Goal: Task Accomplishment & Management: Use online tool/utility

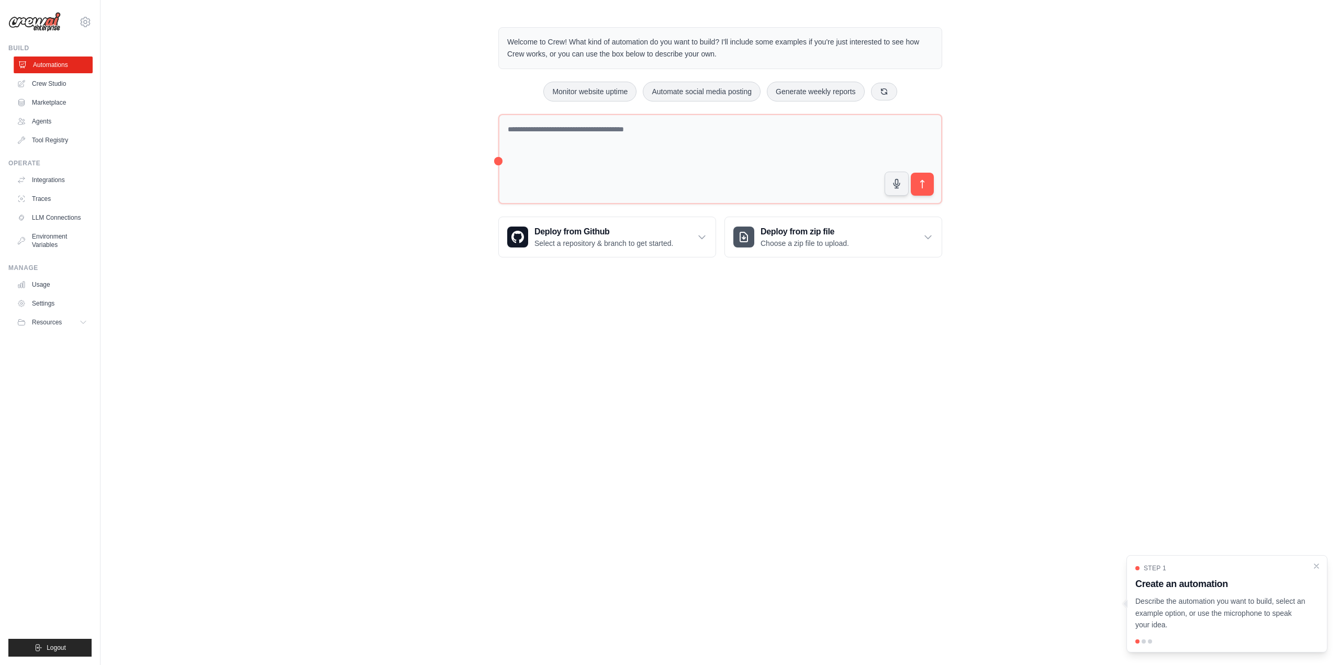
click at [52, 62] on link "Automations" at bounding box center [53, 65] width 79 height 17
click at [892, 93] on icon at bounding box center [889, 91] width 6 height 6
click at [879, 92] on icon at bounding box center [874, 91] width 8 height 8
click at [919, 89] on button at bounding box center [906, 91] width 26 height 18
click at [604, 88] on button "Generate weekly reports" at bounding box center [576, 92] width 98 height 20
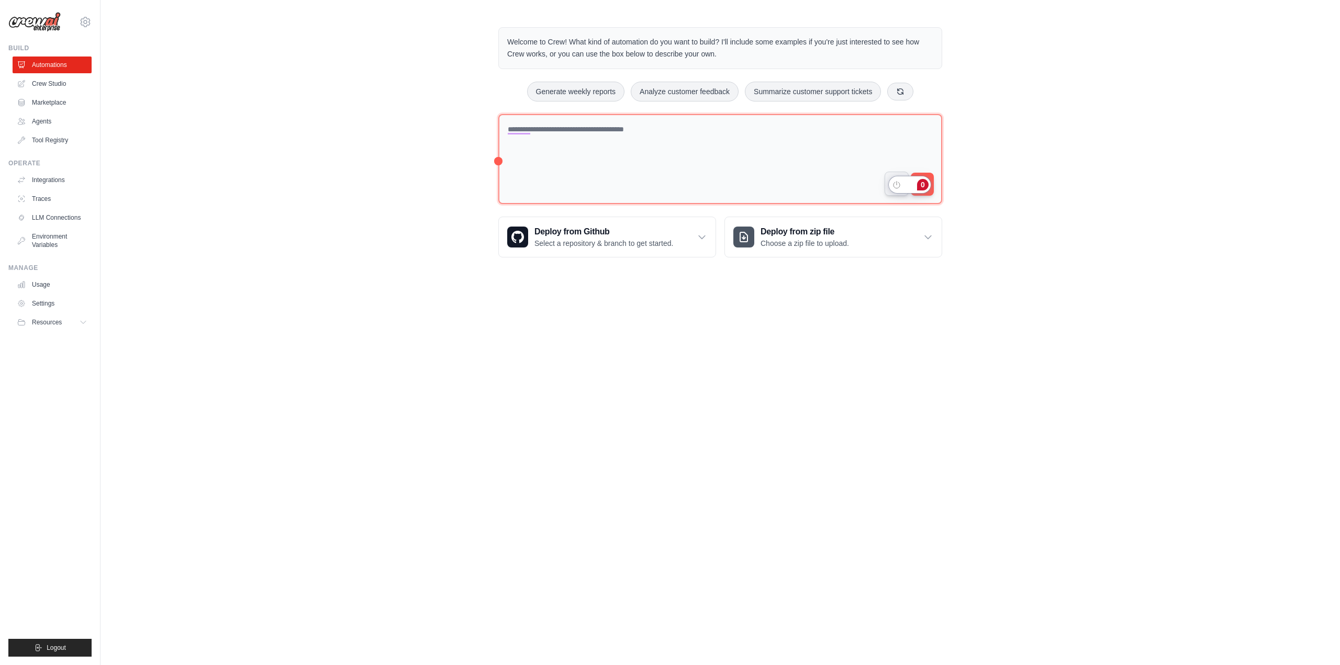
drag, startPoint x: 923, startPoint y: 187, endPoint x: 877, endPoint y: 187, distance: 46.6
click at [922, 173] on button "submit" at bounding box center [922, 184] width 24 height 24
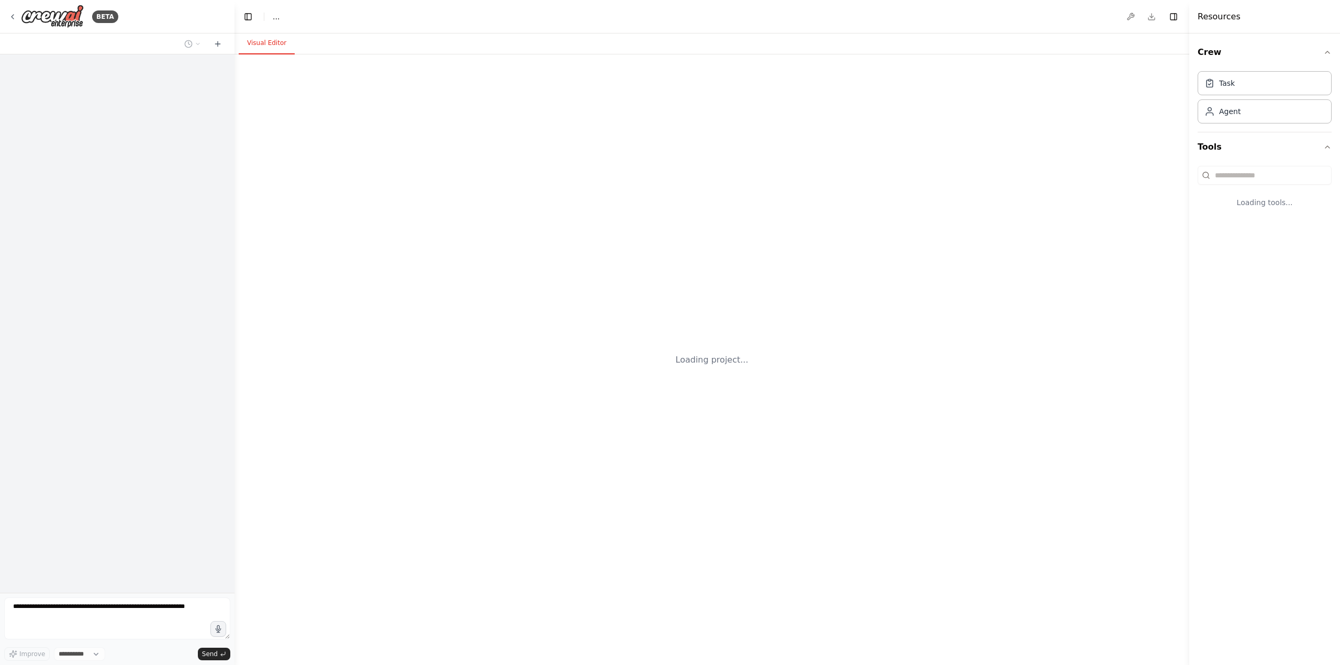
select select "****"
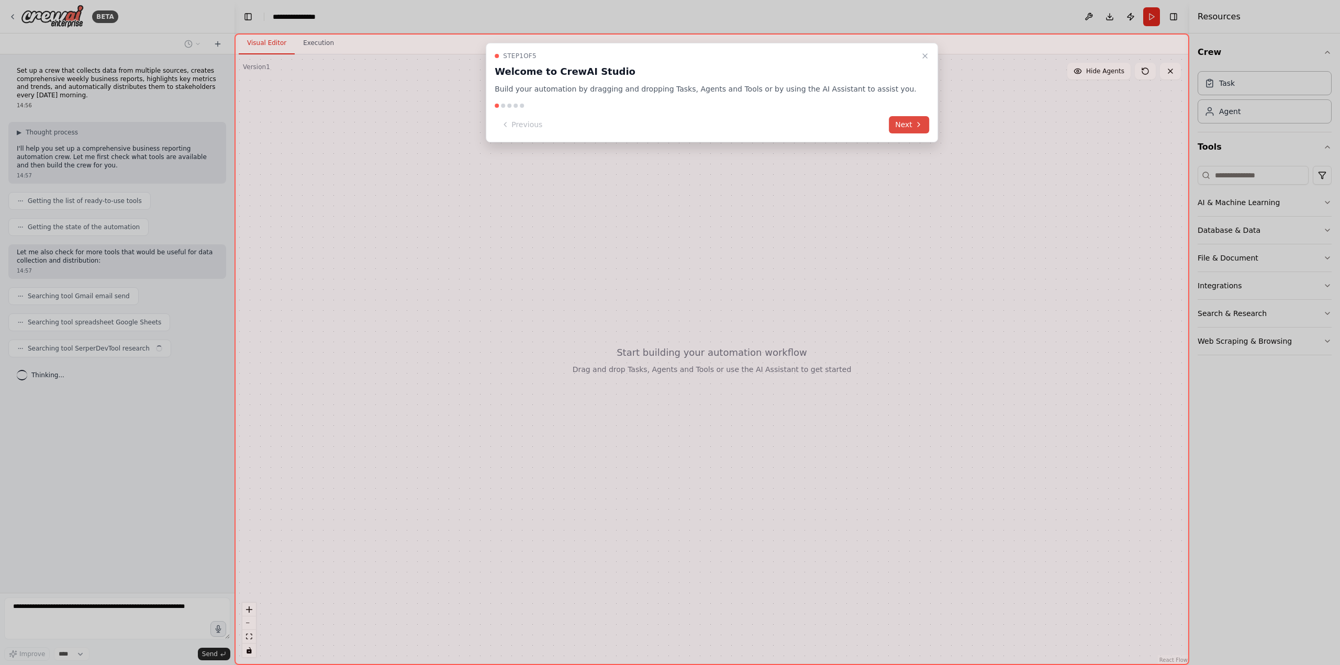
click at [895, 132] on button "Next" at bounding box center [909, 124] width 40 height 17
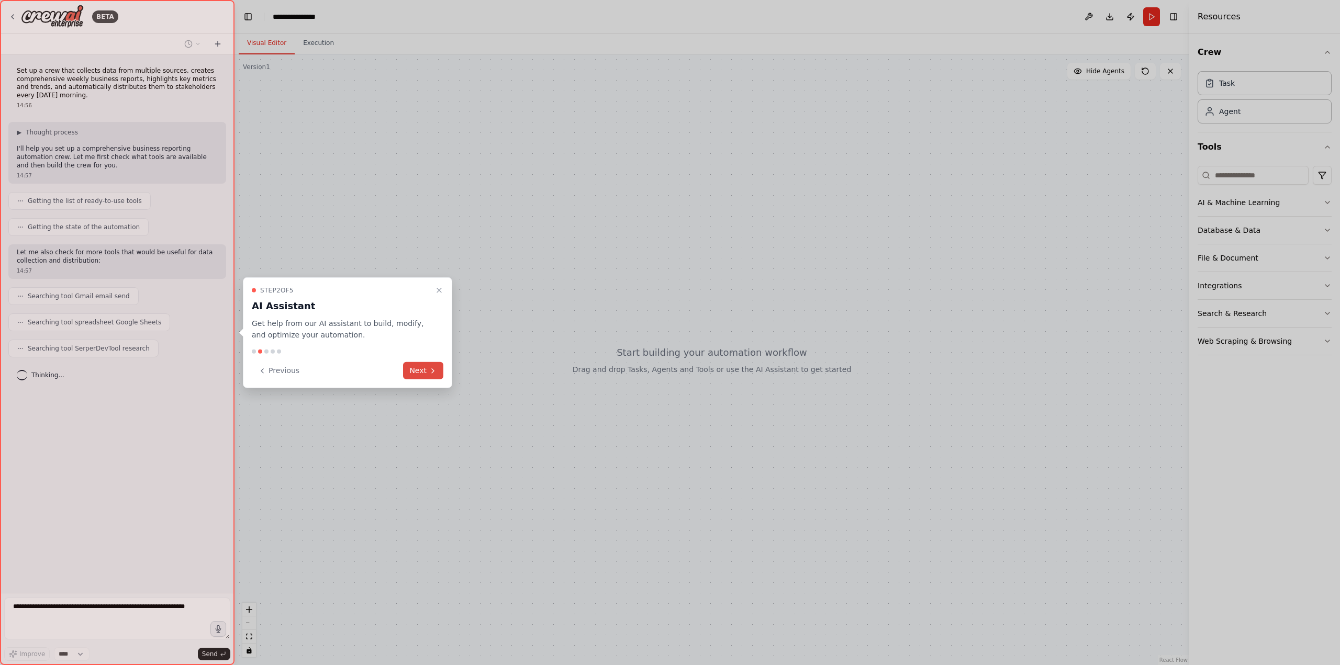
click at [422, 368] on button "Next" at bounding box center [423, 370] width 40 height 17
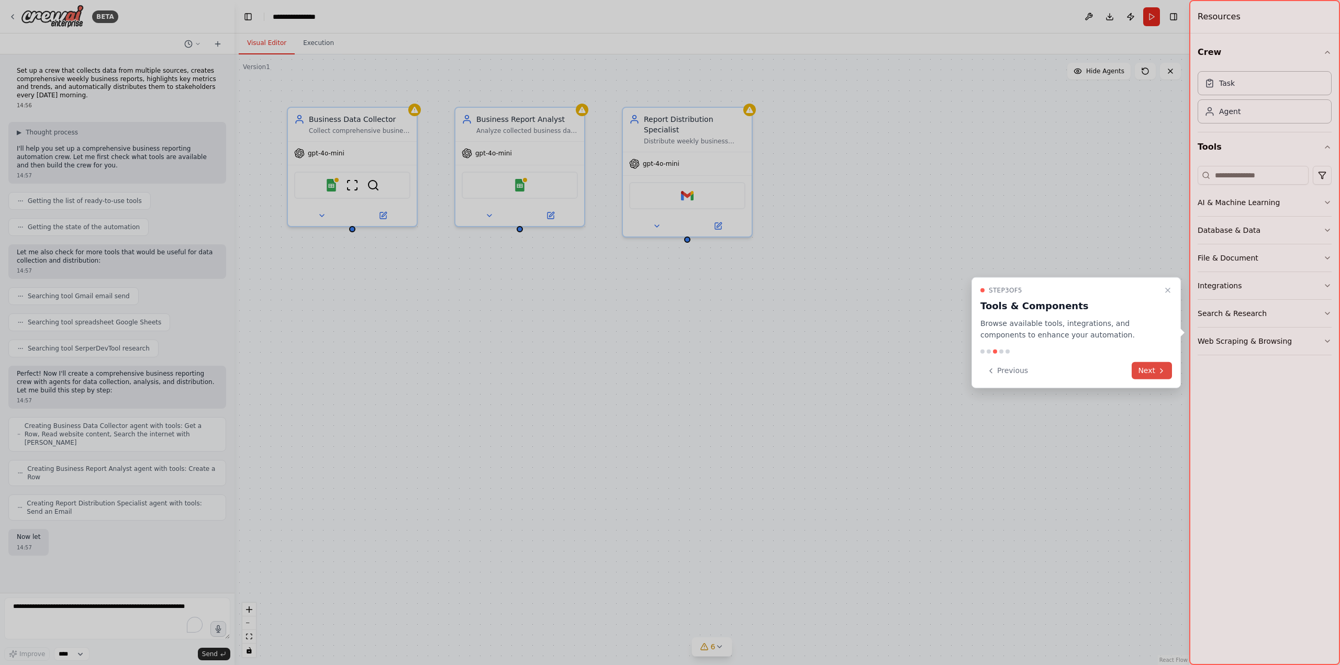
scroll to position [7, 0]
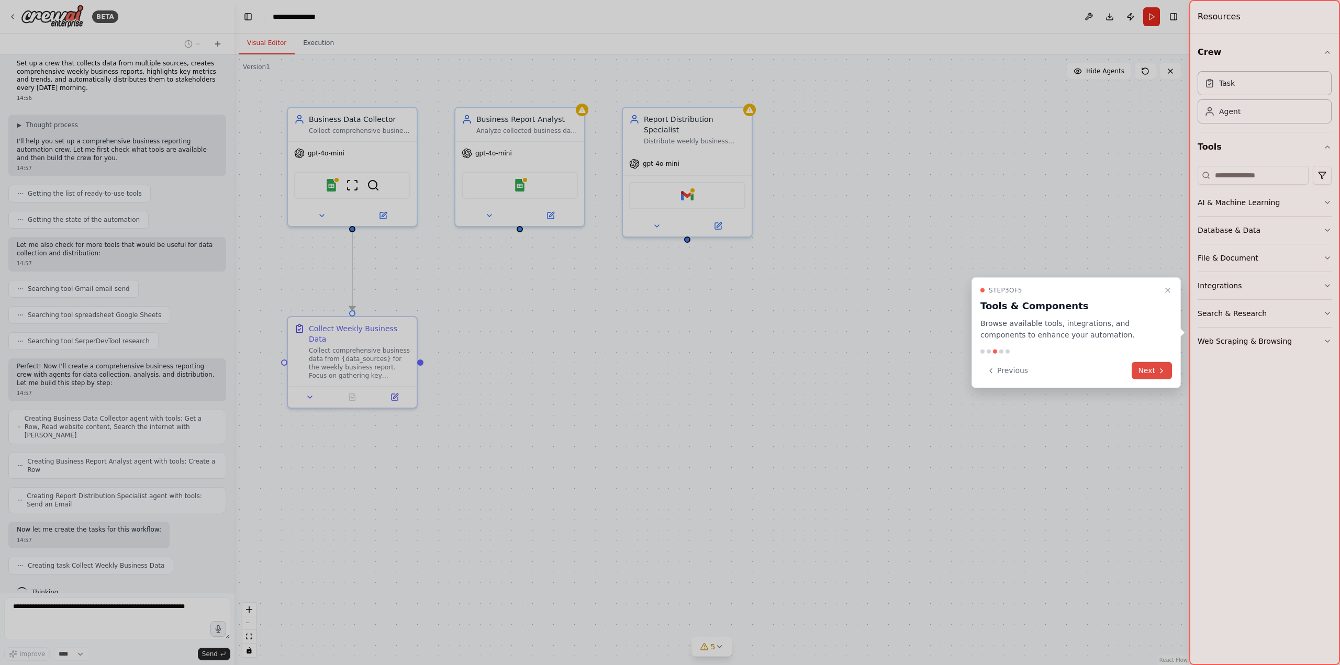
click at [1137, 364] on button "Next" at bounding box center [1151, 370] width 40 height 17
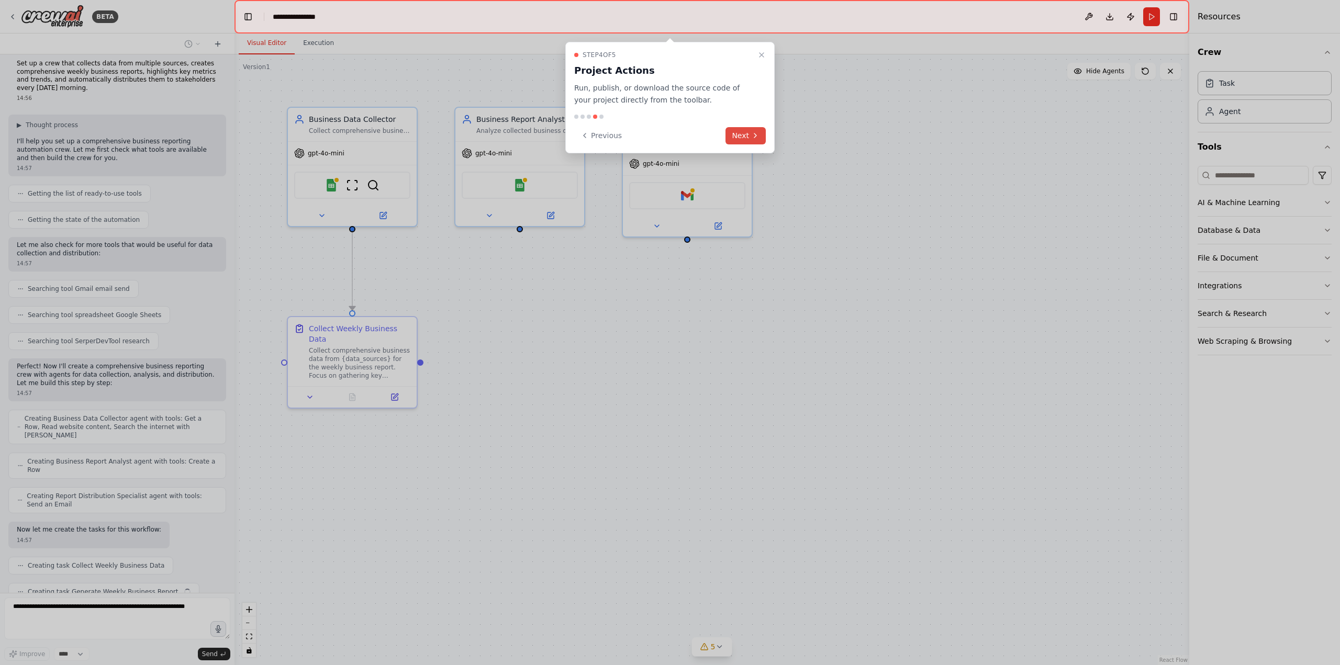
scroll to position [33, 0]
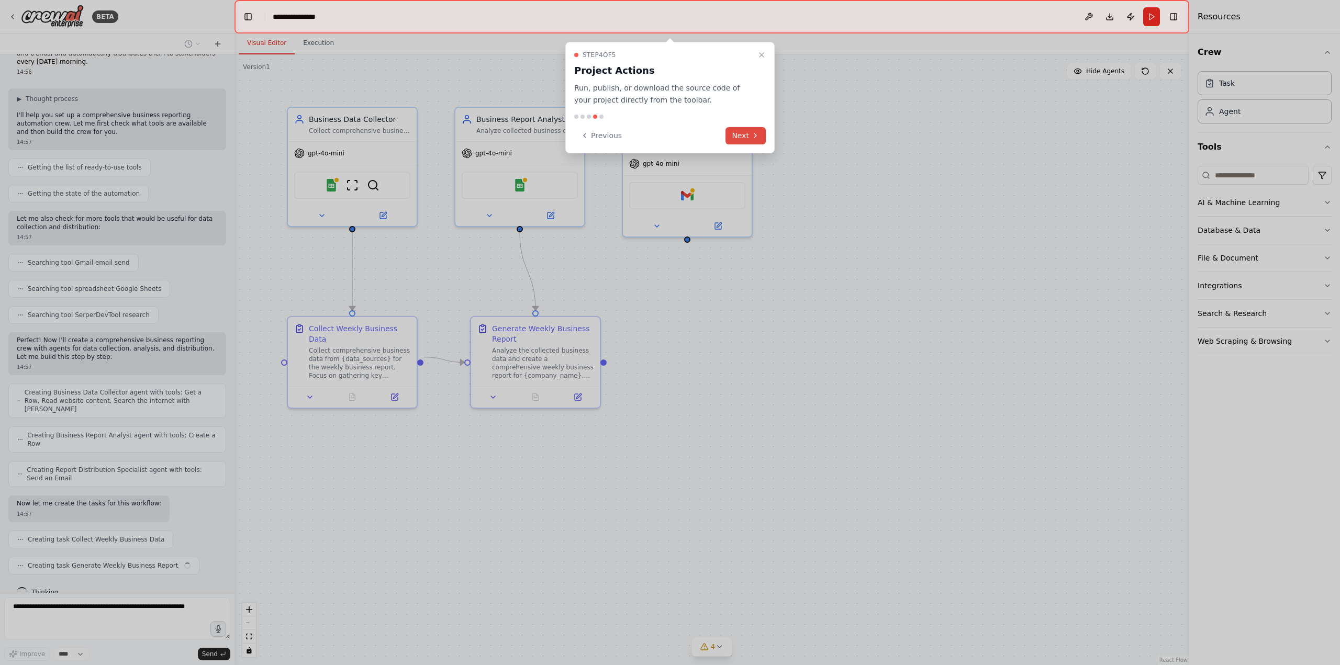
click at [739, 130] on button "Next" at bounding box center [745, 135] width 40 height 17
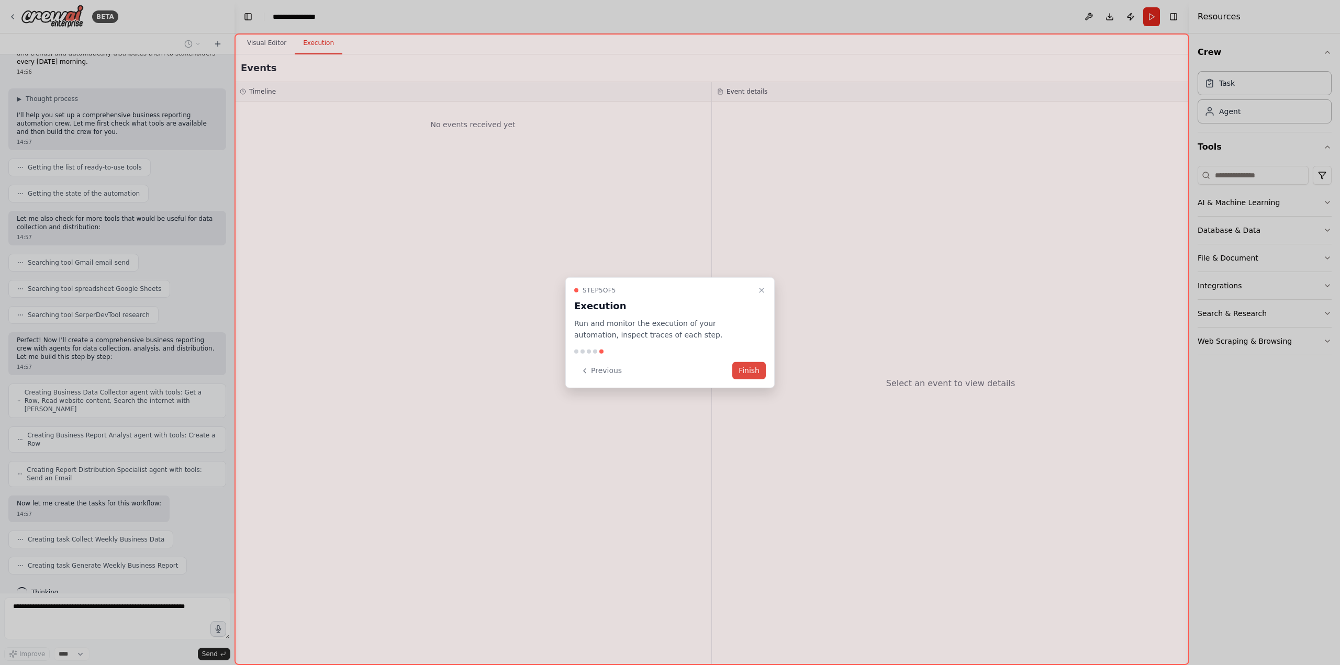
click at [758, 370] on button "Finish" at bounding box center [748, 370] width 33 height 17
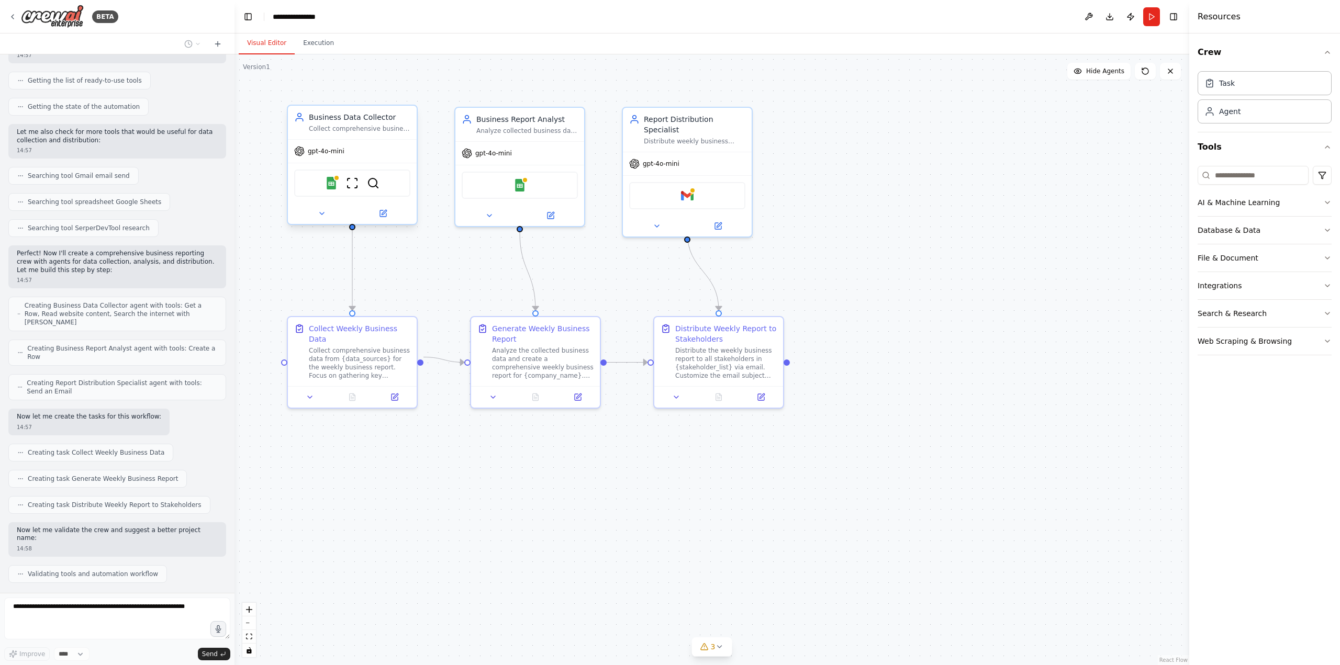
scroll to position [147, 0]
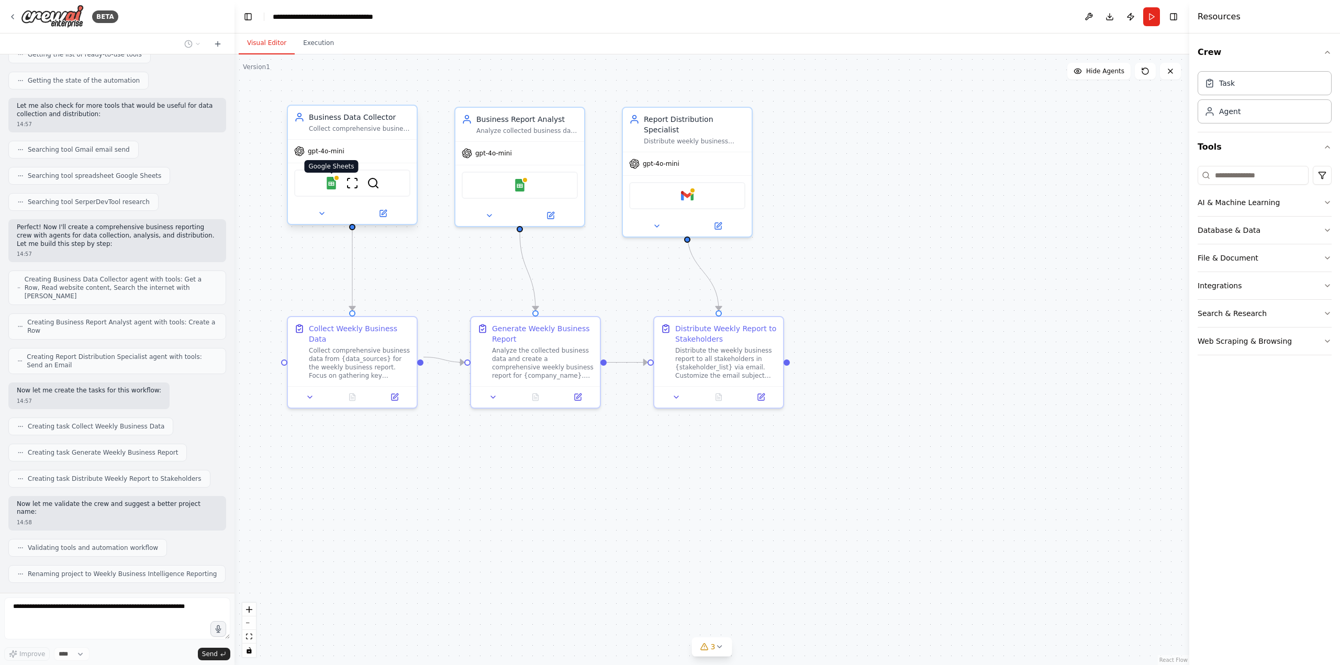
click at [330, 186] on img at bounding box center [331, 183] width 13 height 13
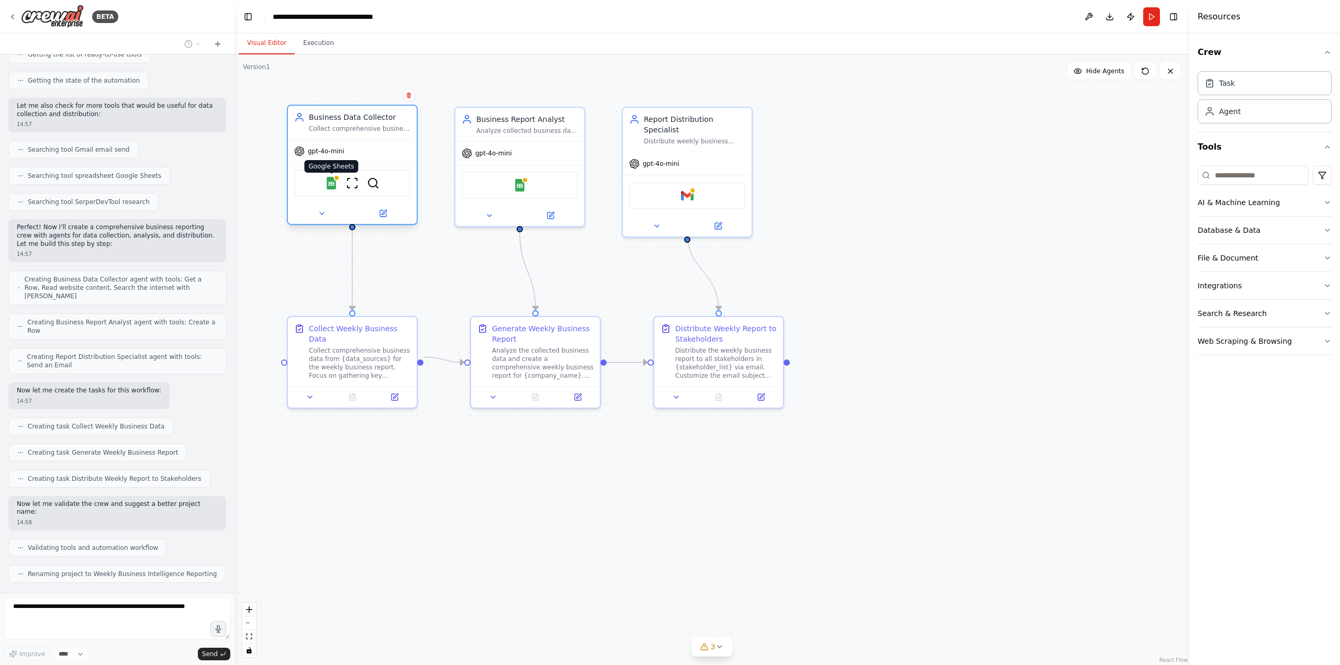
click at [330, 186] on img at bounding box center [331, 183] width 13 height 13
click at [381, 212] on icon at bounding box center [383, 213] width 6 height 6
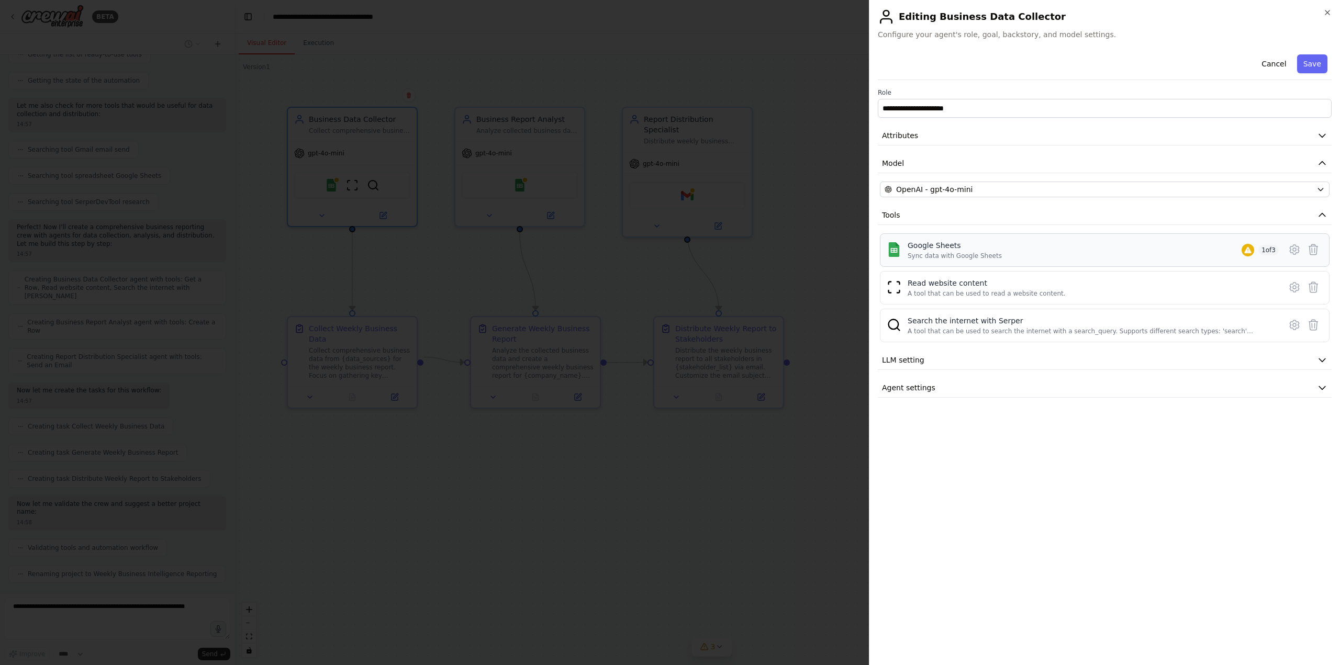
click at [1104, 249] on div "Google Sheets Sync data with Google Sheets 1 of 3" at bounding box center [1092, 250] width 371 height 20
click at [916, 289] on div "Read website content A tool that can be used to read a website content." at bounding box center [986, 288] width 158 height 20
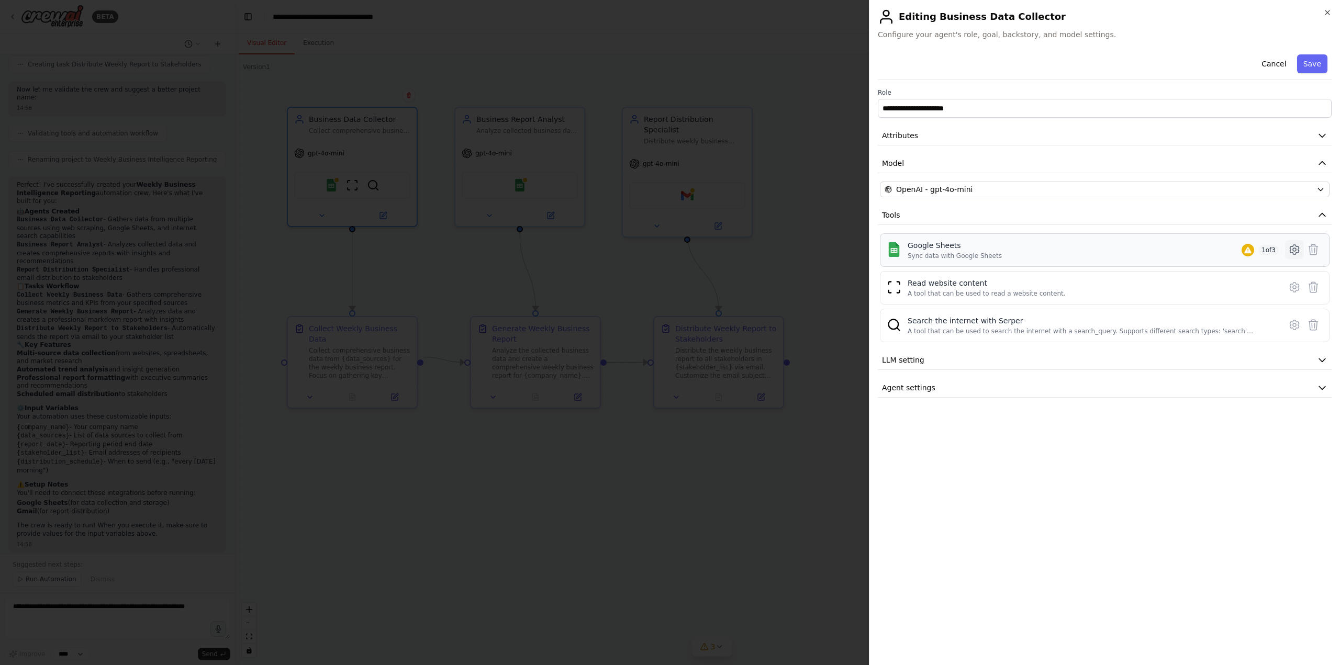
click at [1297, 250] on icon at bounding box center [1294, 249] width 13 height 13
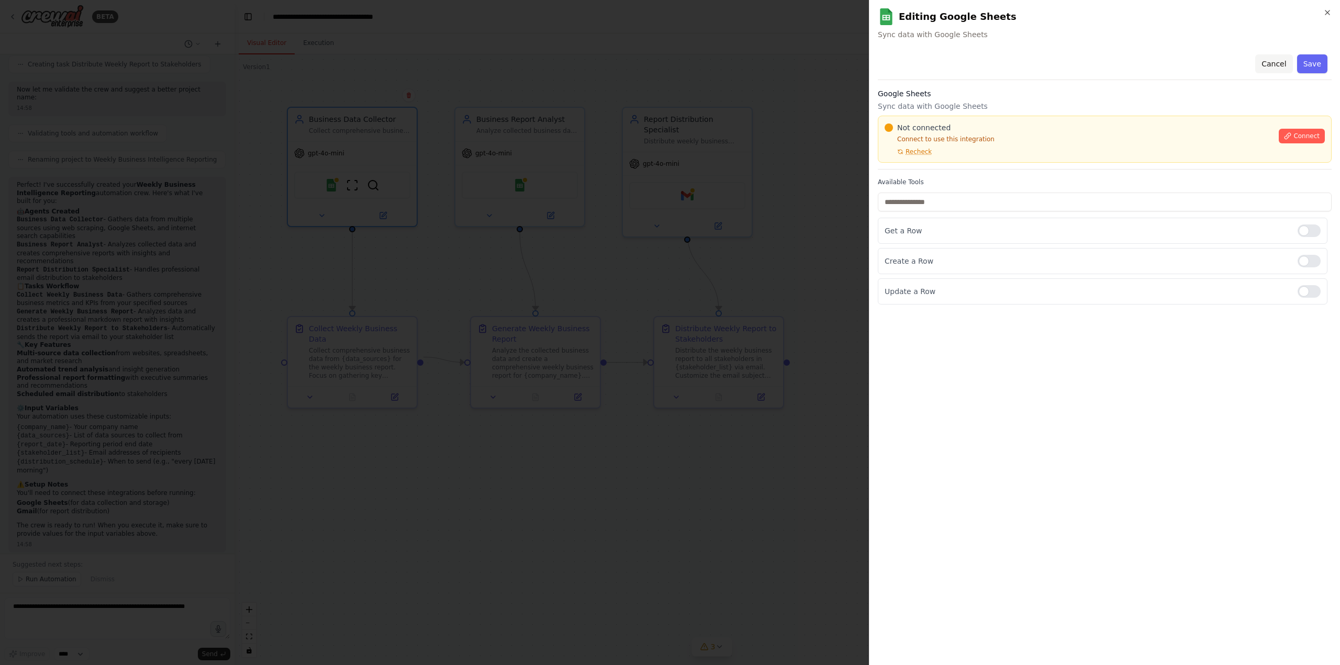
click at [1280, 63] on button "Cancel" at bounding box center [1273, 63] width 37 height 19
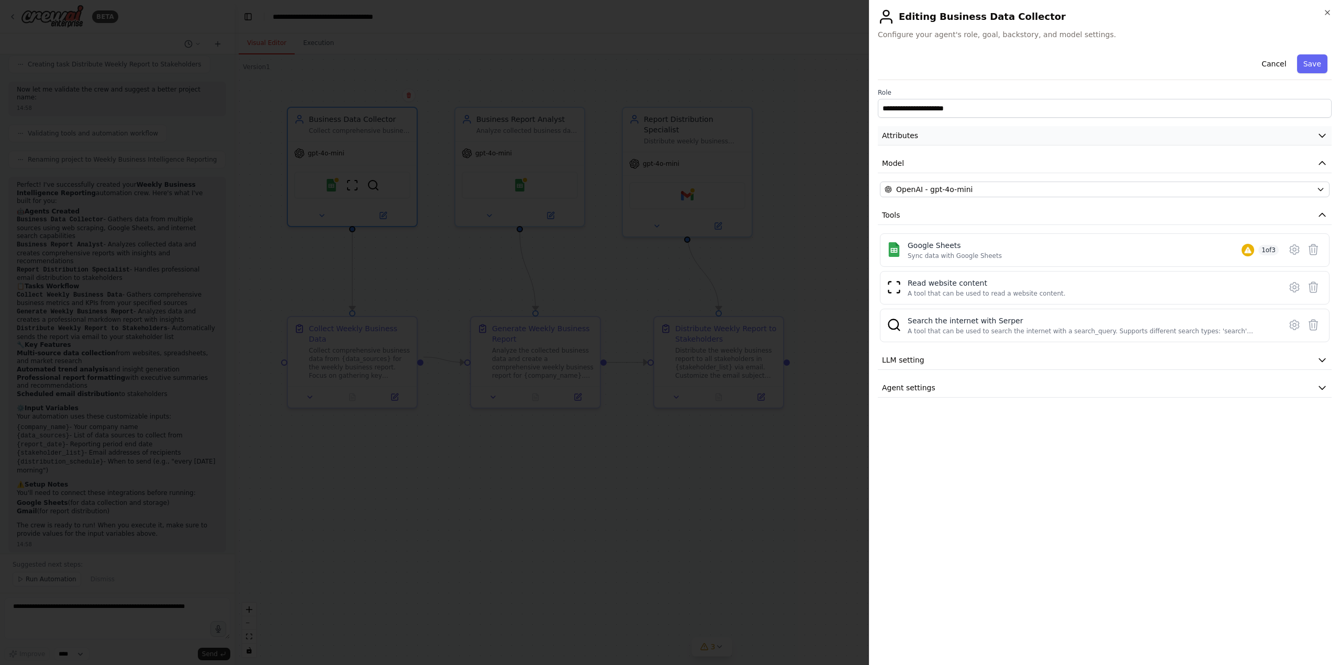
click at [1071, 136] on button "Attributes" at bounding box center [1105, 135] width 454 height 19
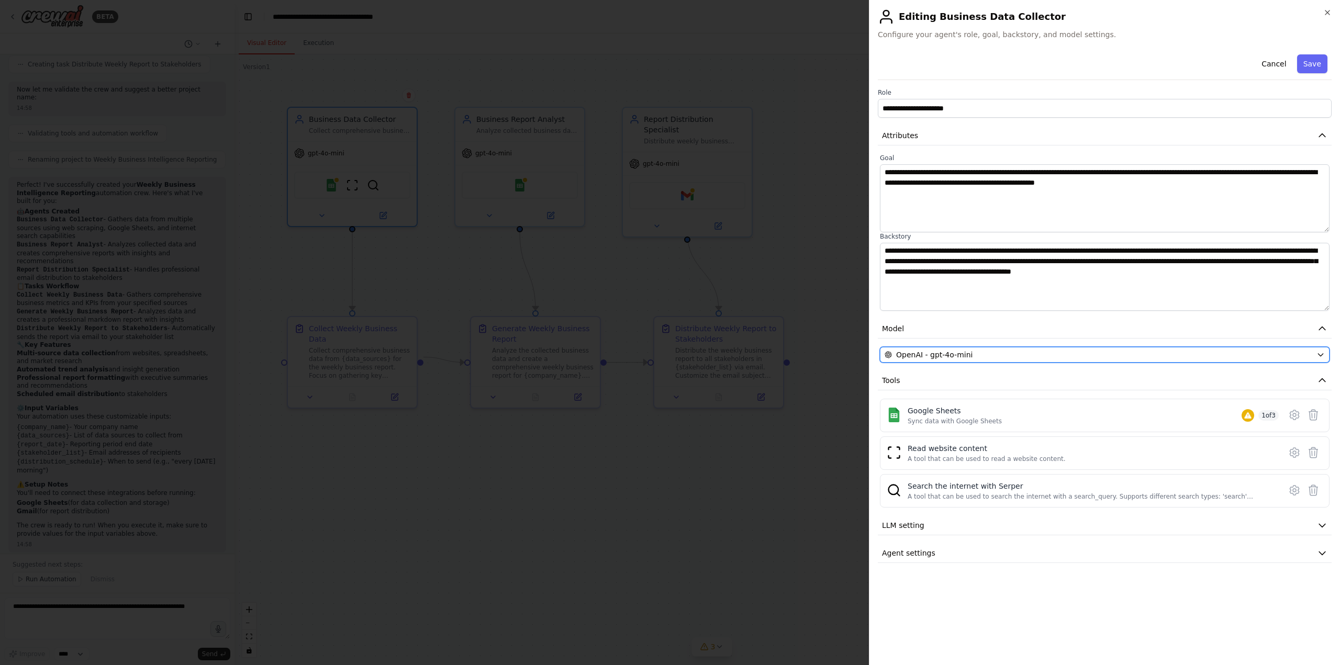
click at [1039, 349] on button "OpenAI - gpt-4o-mini" at bounding box center [1105, 355] width 450 height 16
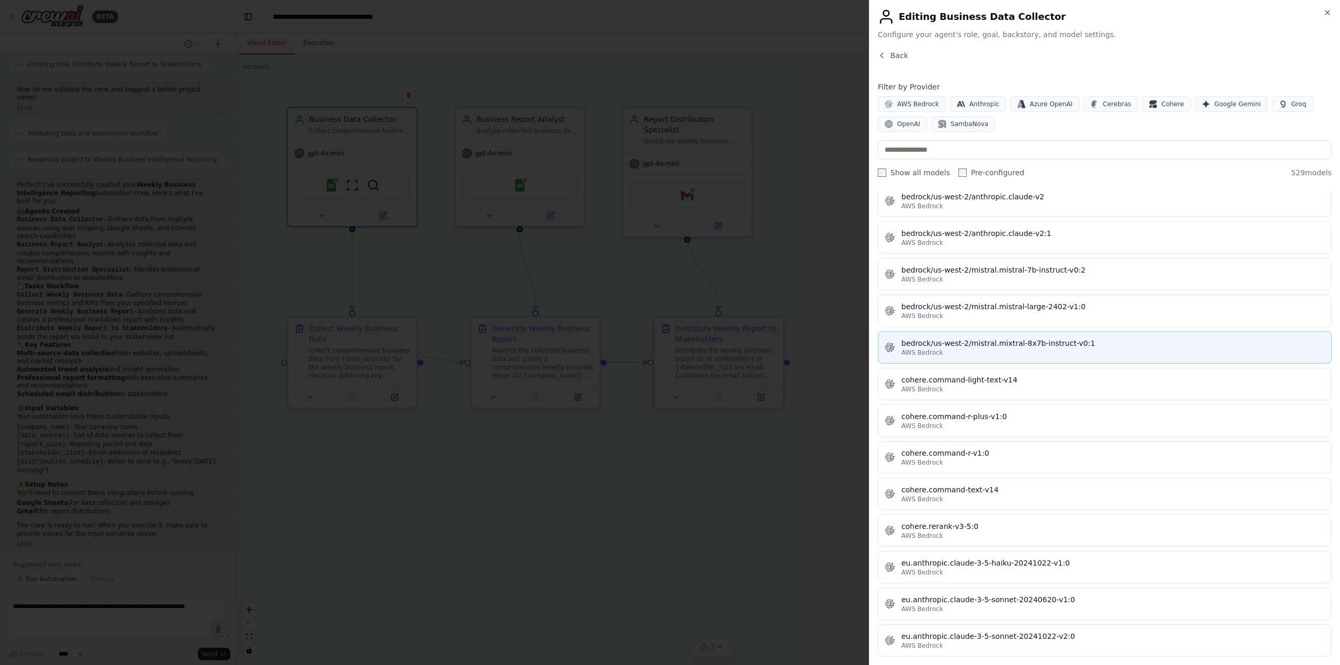
scroll to position [4553, 0]
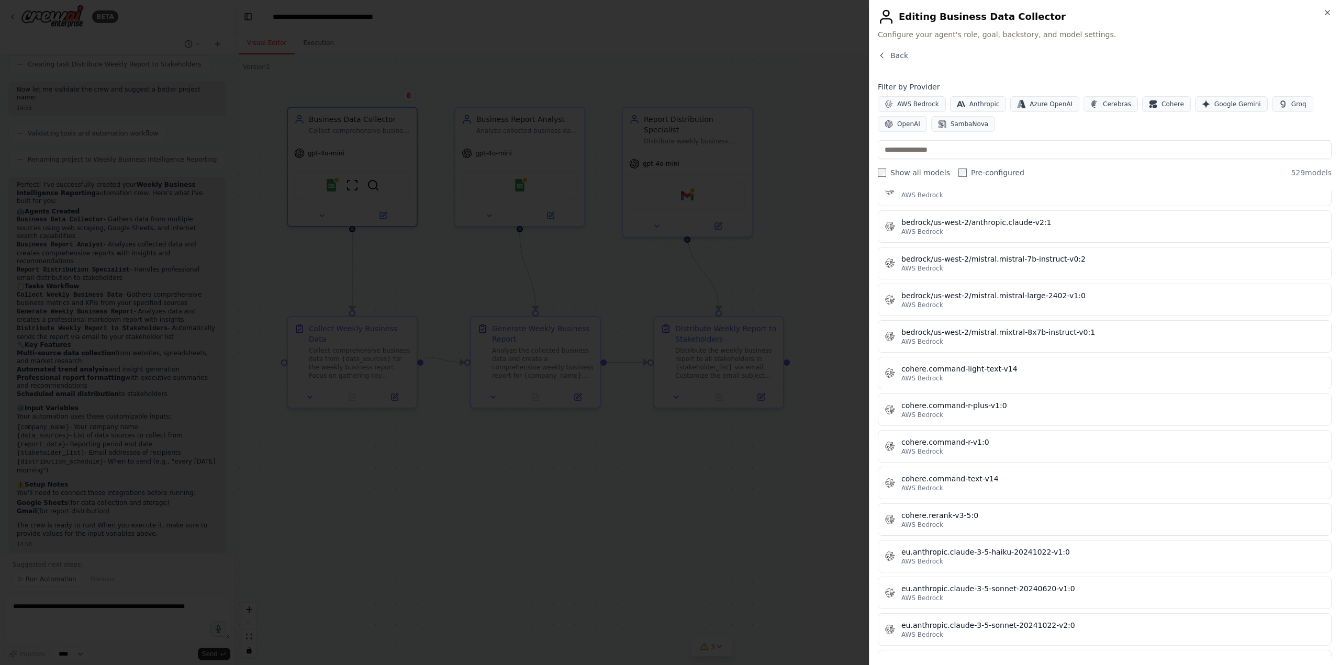
click at [1216, 64] on div "Back" at bounding box center [1105, 59] width 454 height 19
click at [886, 57] on button "Back" at bounding box center [893, 55] width 30 height 10
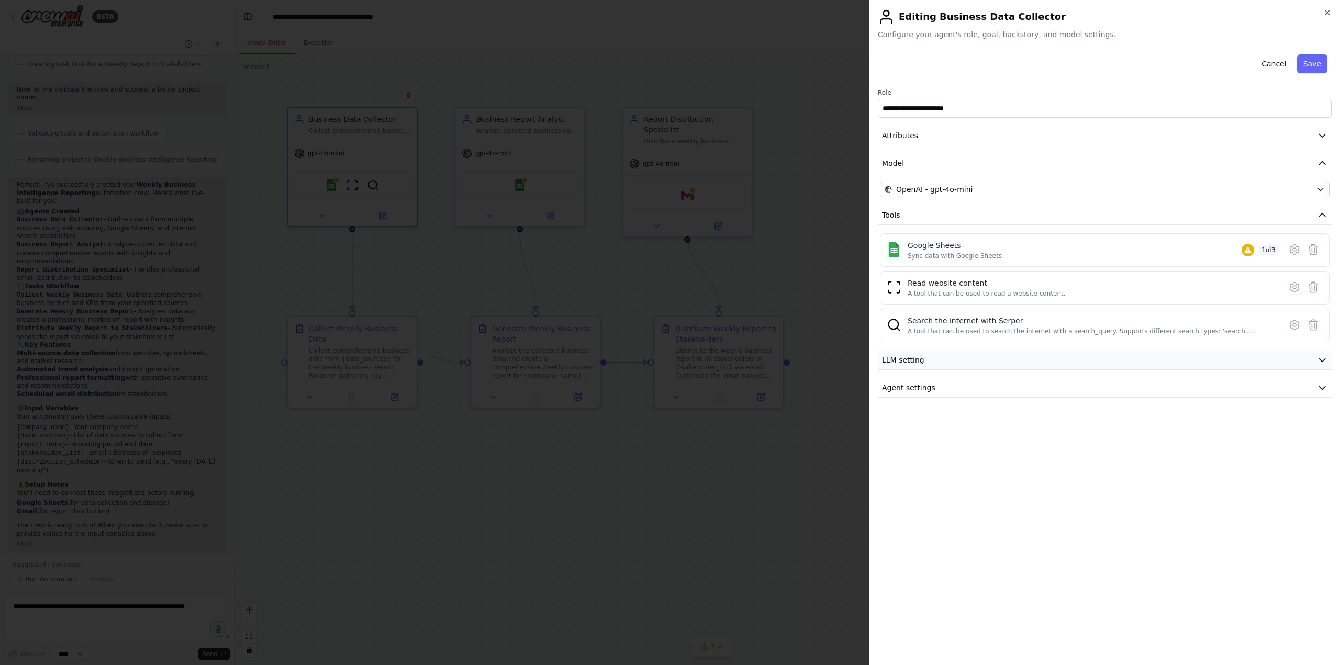
click at [935, 364] on button "LLM setting" at bounding box center [1105, 360] width 454 height 19
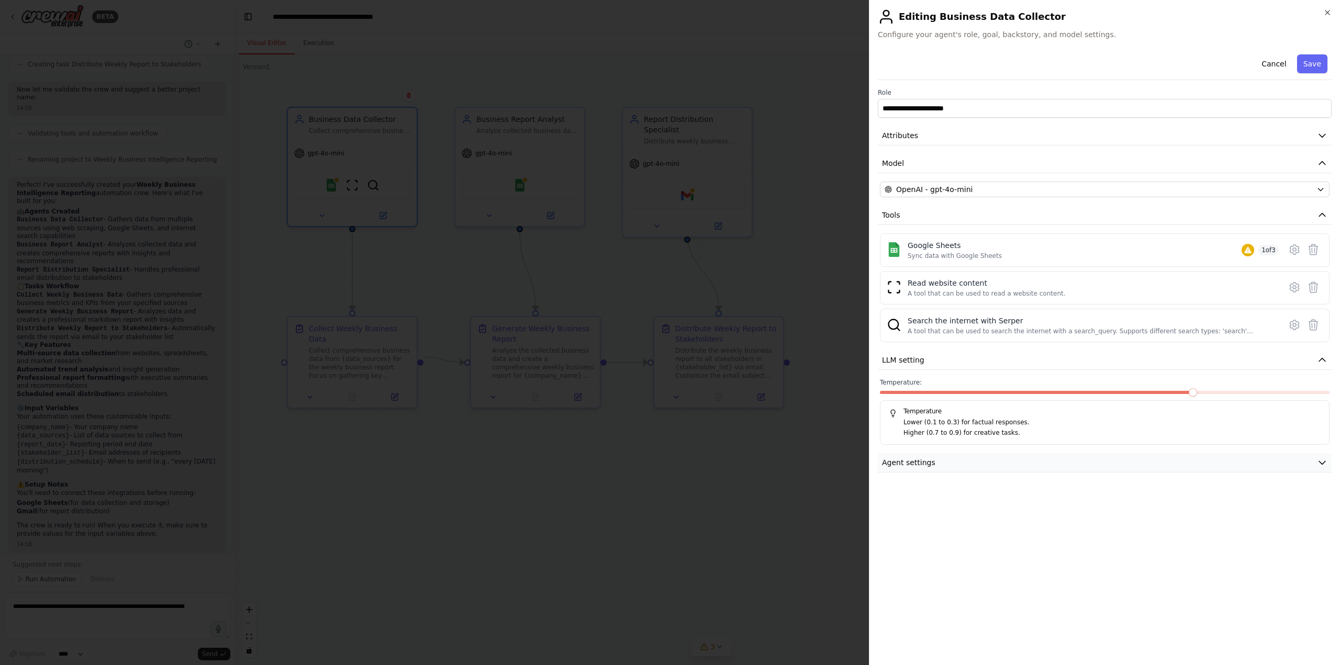
click at [943, 468] on button "Agent settings" at bounding box center [1105, 462] width 454 height 19
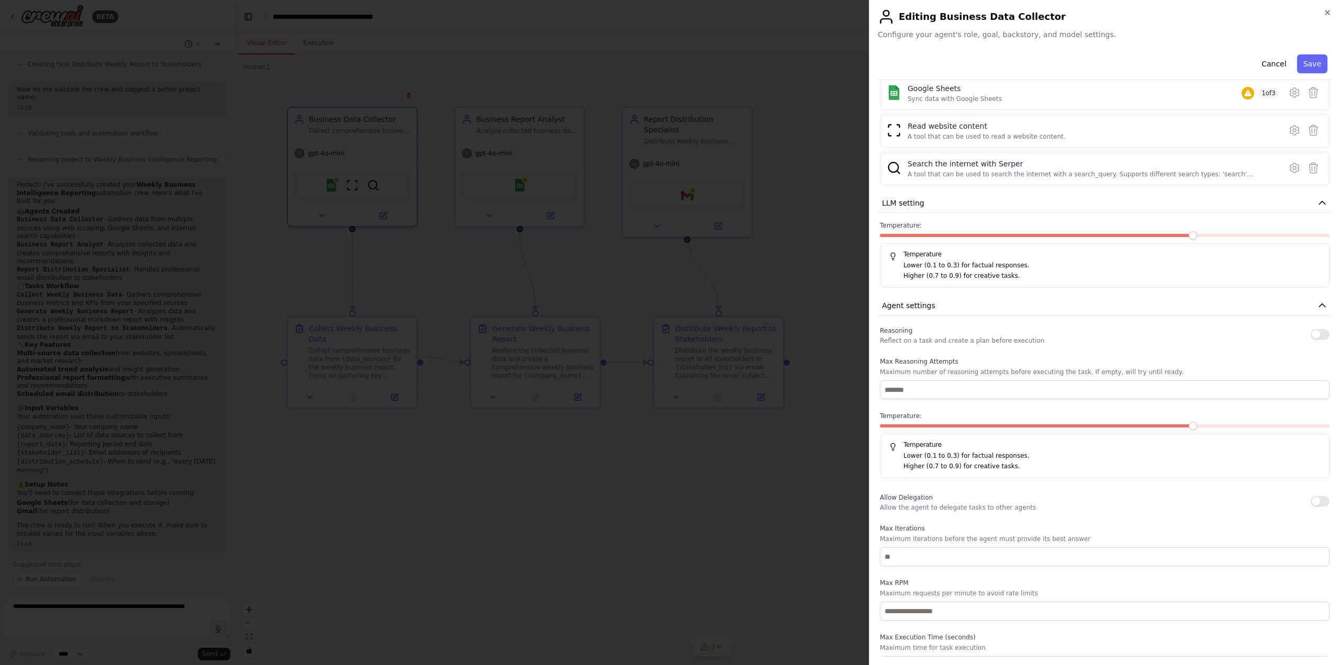
scroll to position [175, 0]
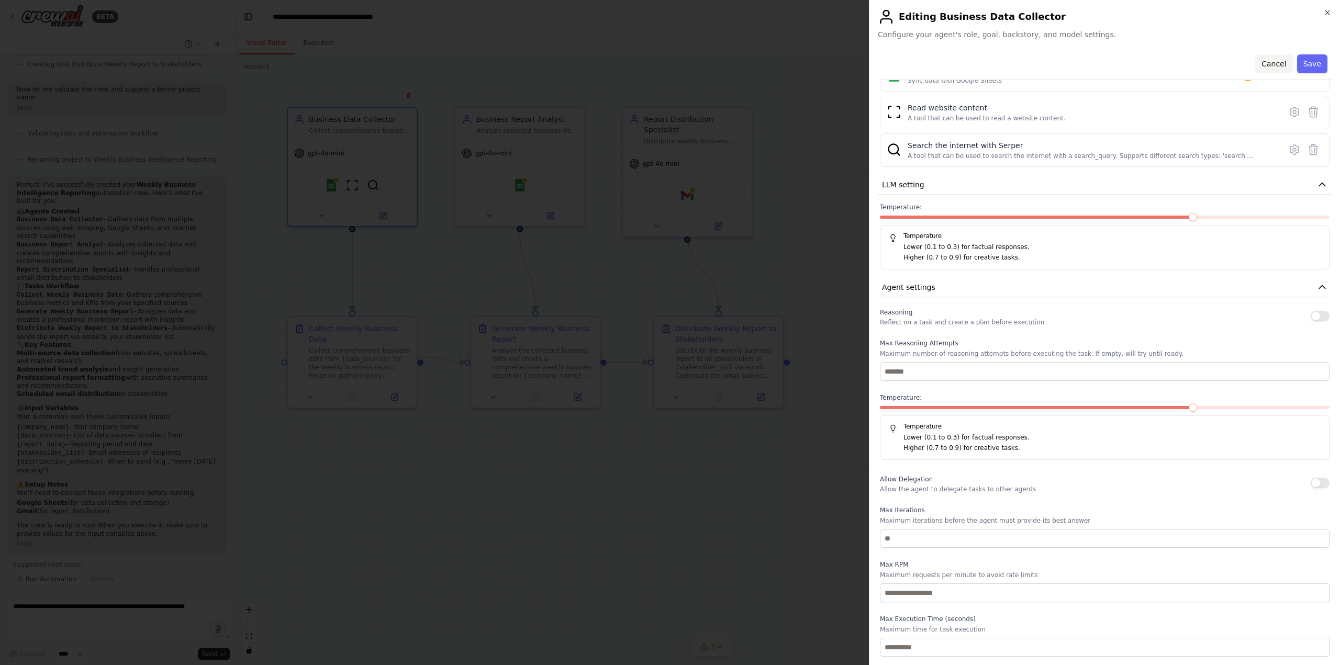
click at [1256, 61] on button "Cancel" at bounding box center [1273, 63] width 37 height 19
